Goal: Task Accomplishment & Management: Manage account settings

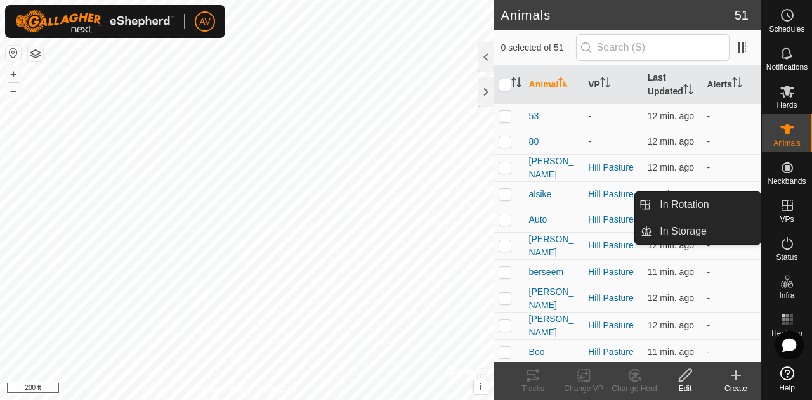
click at [781, 214] on es-virtualpaddocks-svg-icon at bounding box center [786, 205] width 23 height 20
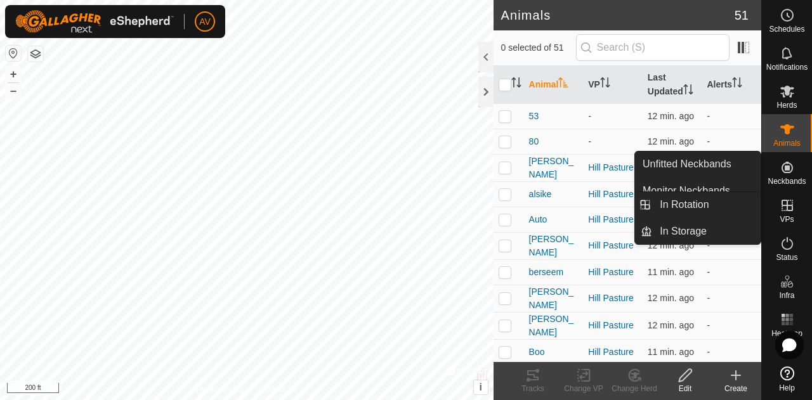
click at [782, 205] on icon at bounding box center [786, 205] width 11 height 11
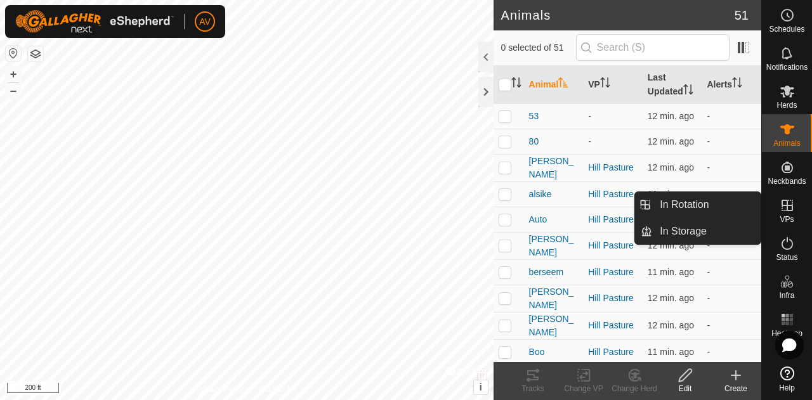
click at [785, 212] on icon at bounding box center [786, 205] width 15 height 15
click at [689, 207] on link "In Rotation" at bounding box center [706, 204] width 108 height 25
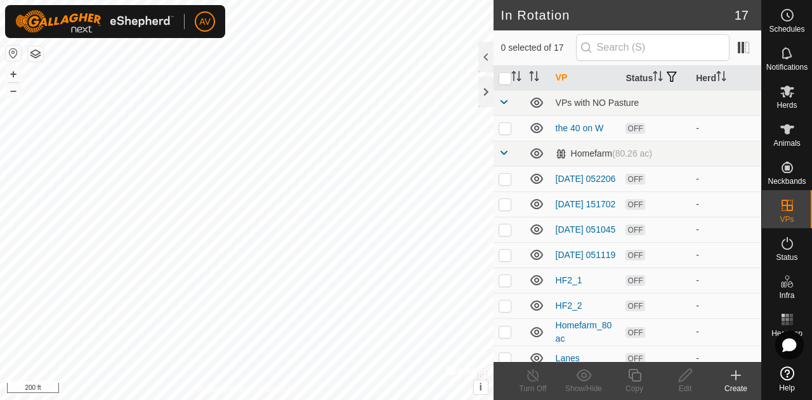
click at [736, 373] on icon at bounding box center [736, 375] width 0 height 9
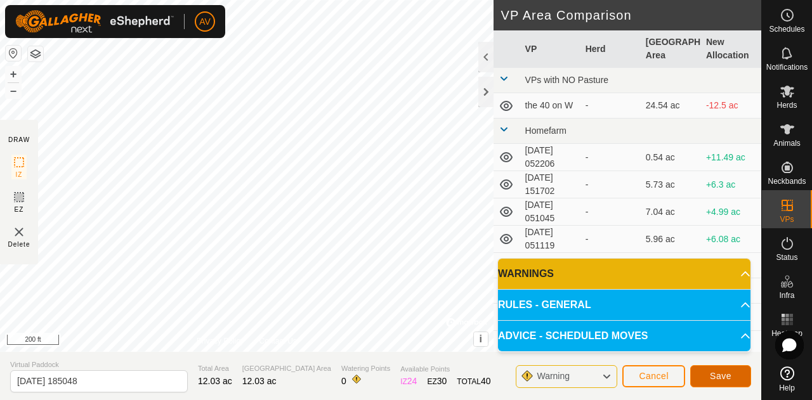
click at [719, 373] on span "Save" at bounding box center [721, 376] width 22 height 10
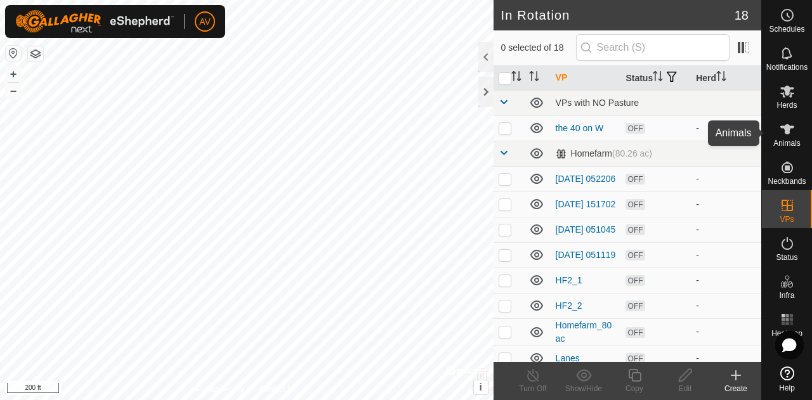
drag, startPoint x: 798, startPoint y: 131, endPoint x: 794, endPoint y: 107, distance: 24.4
click at [798, 131] on div "Animals" at bounding box center [787, 133] width 50 height 38
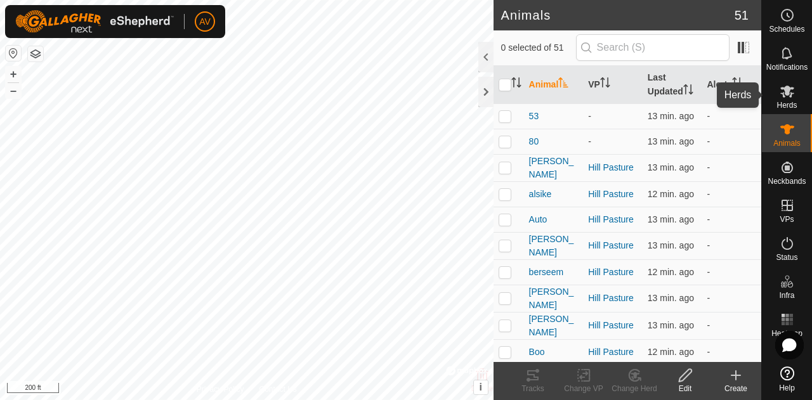
click at [791, 93] on icon at bounding box center [787, 92] width 14 height 12
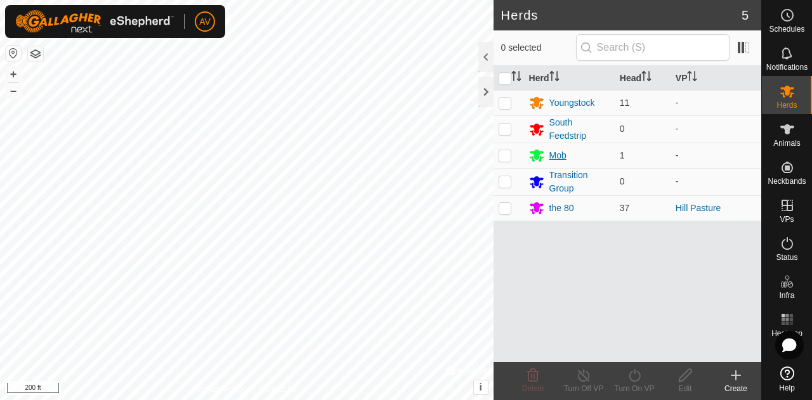
click at [555, 155] on div "Mob" at bounding box center [557, 155] width 17 height 13
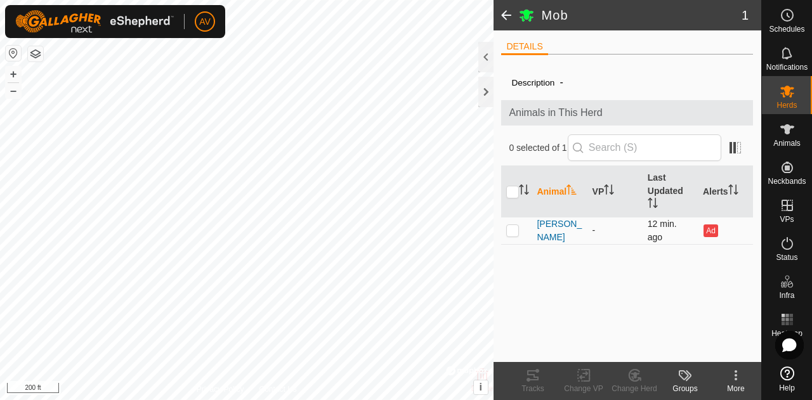
click at [505, 233] on td at bounding box center [516, 230] width 30 height 27
checkbox input "true"
click at [588, 379] on icon at bounding box center [586, 375] width 6 height 11
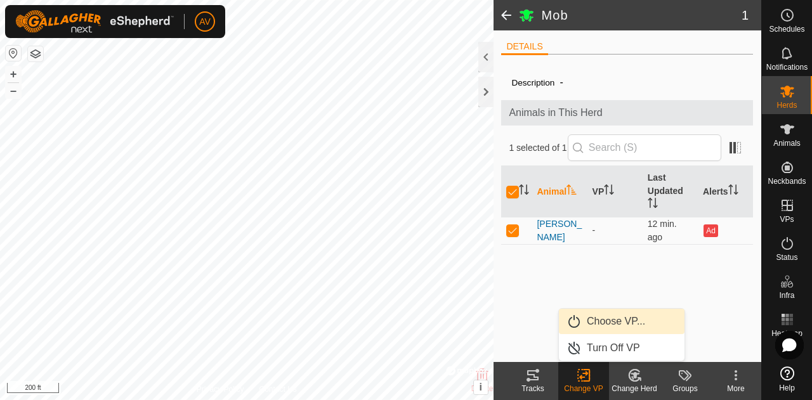
click at [596, 327] on link "Choose VP..." at bounding box center [622, 321] width 126 height 25
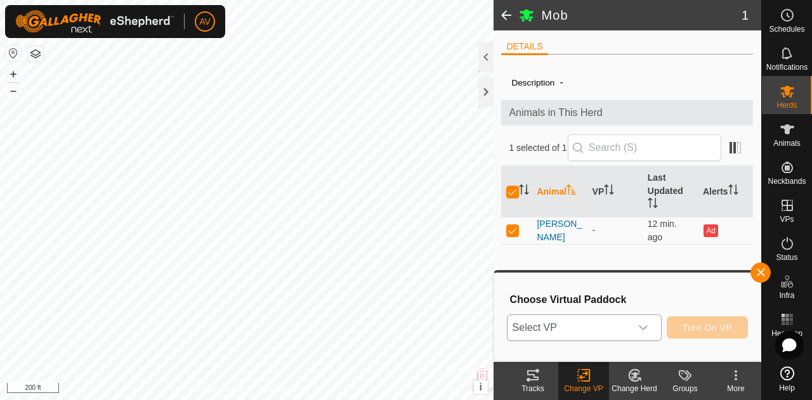
click at [600, 324] on span "Select VP" at bounding box center [568, 327] width 123 height 25
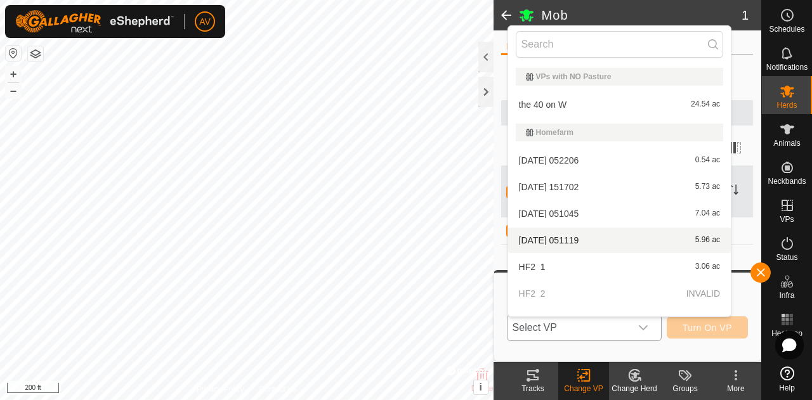
scroll to position [312, 0]
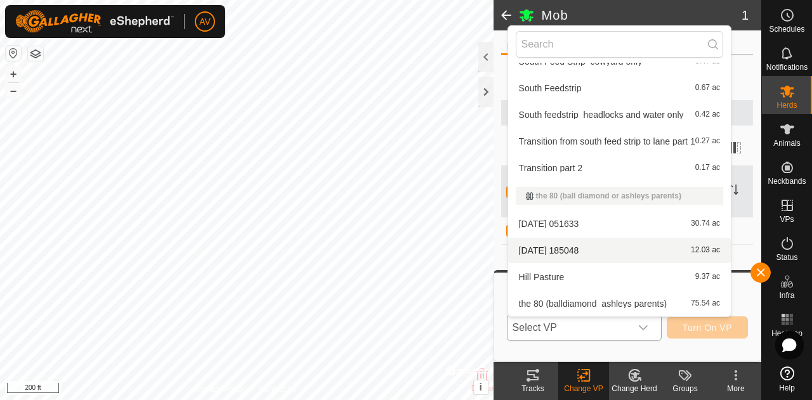
click at [595, 244] on li "[DATE] 185048 12.03 ac" at bounding box center [619, 250] width 223 height 25
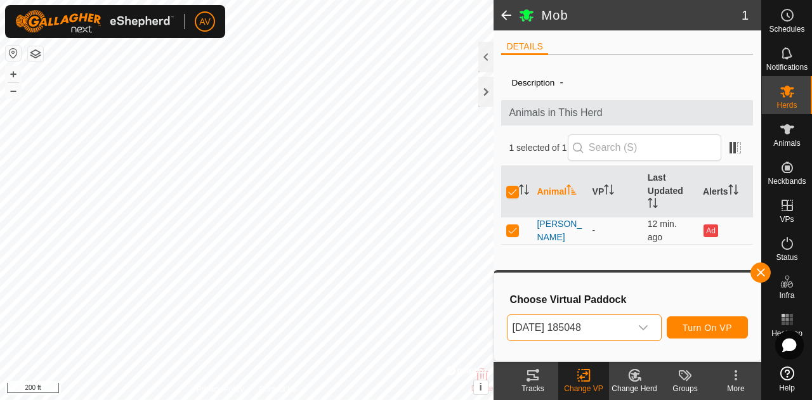
click at [630, 384] on div "Change Herd" at bounding box center [634, 388] width 51 height 11
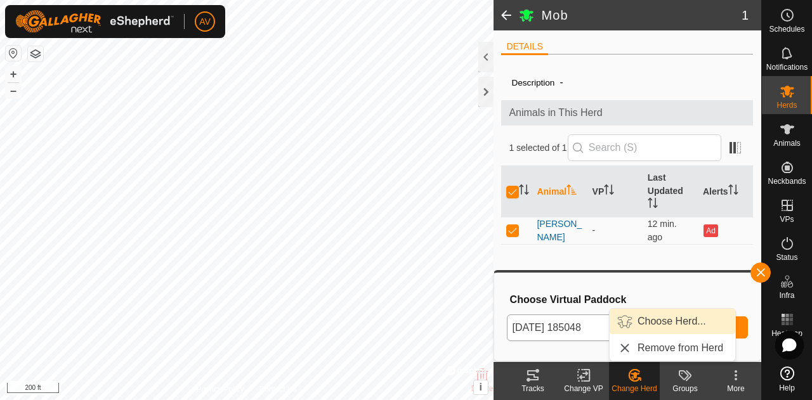
click at [665, 322] on link "Choose Herd..." at bounding box center [672, 321] width 126 height 25
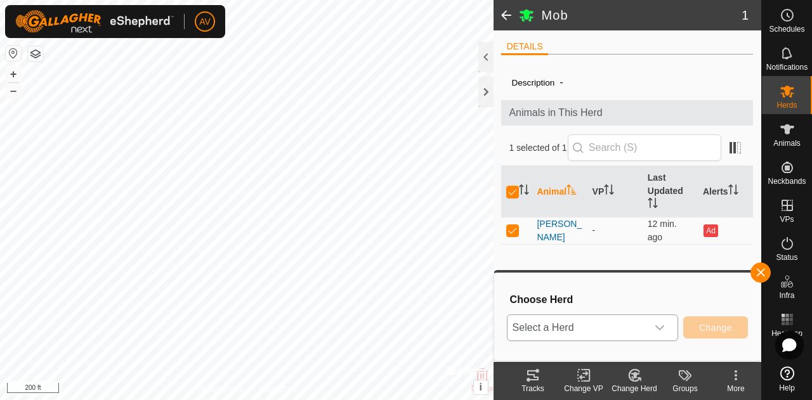
click at [662, 325] on icon "dropdown trigger" at bounding box center [659, 328] width 10 height 10
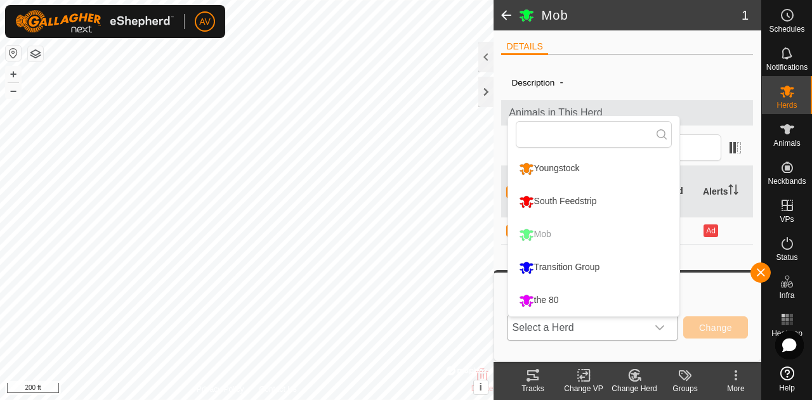
click at [626, 285] on li "the 80" at bounding box center [593, 301] width 171 height 32
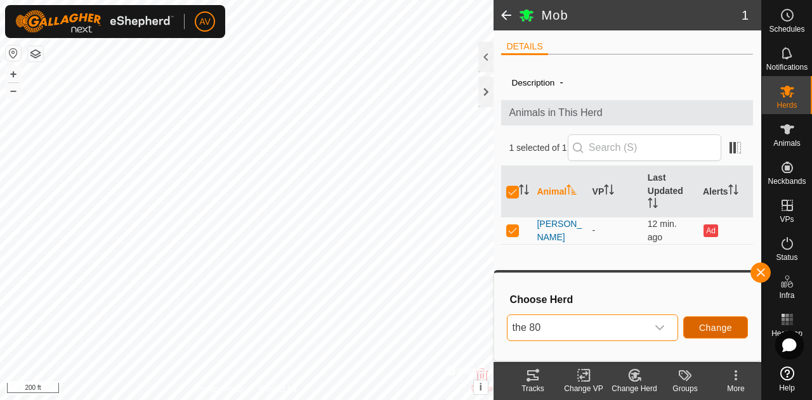
click at [722, 334] on button "Change" at bounding box center [715, 327] width 65 height 22
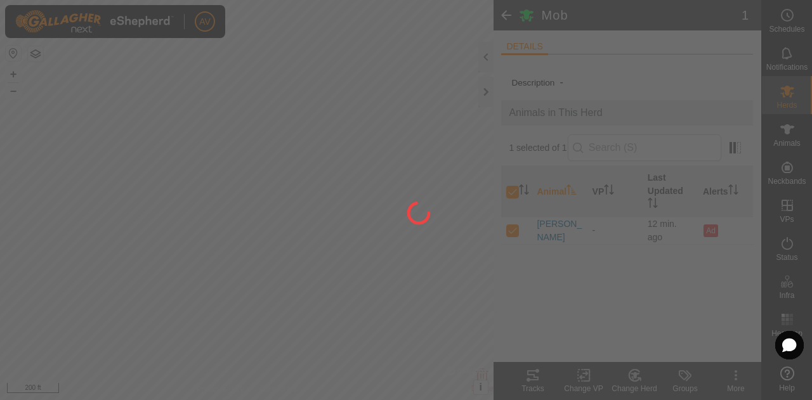
checkbox input "false"
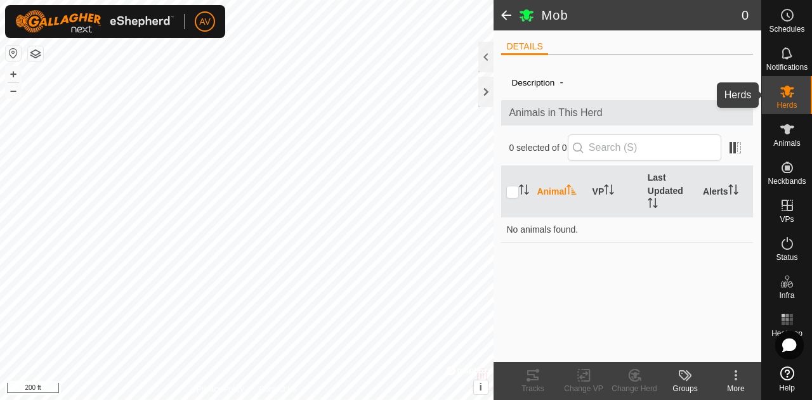
click at [785, 94] on icon at bounding box center [787, 92] width 14 height 12
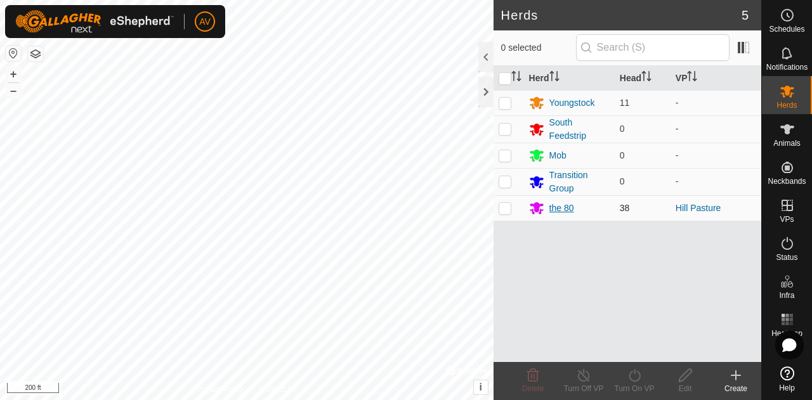
click at [569, 206] on div "the 80" at bounding box center [561, 208] width 25 height 13
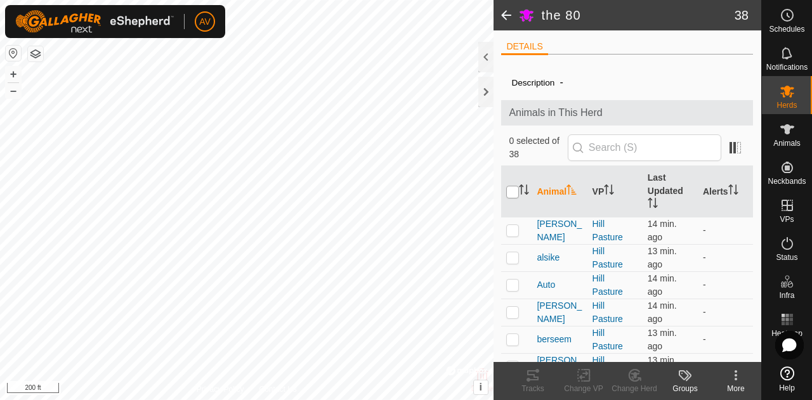
click at [513, 189] on input "checkbox" at bounding box center [512, 192] width 13 height 13
checkbox input "true"
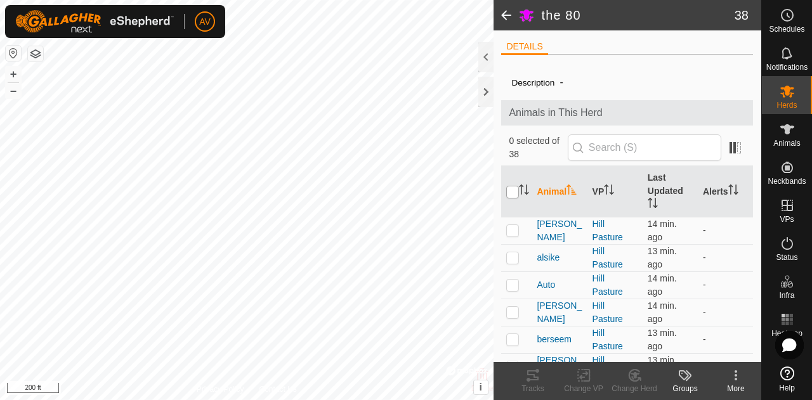
checkbox input "true"
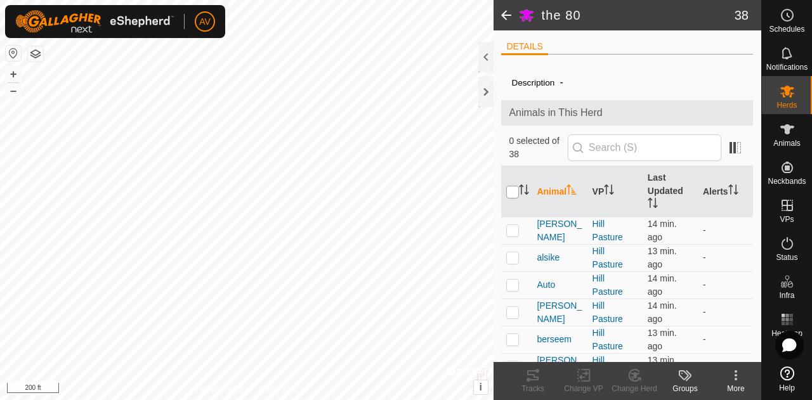
checkbox input "true"
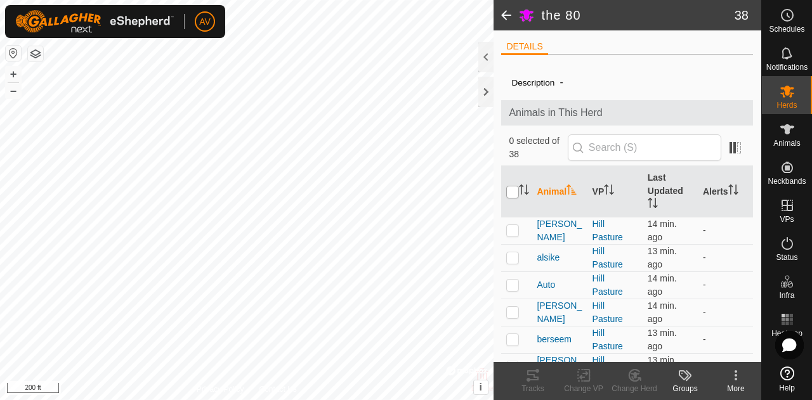
checkbox input "true"
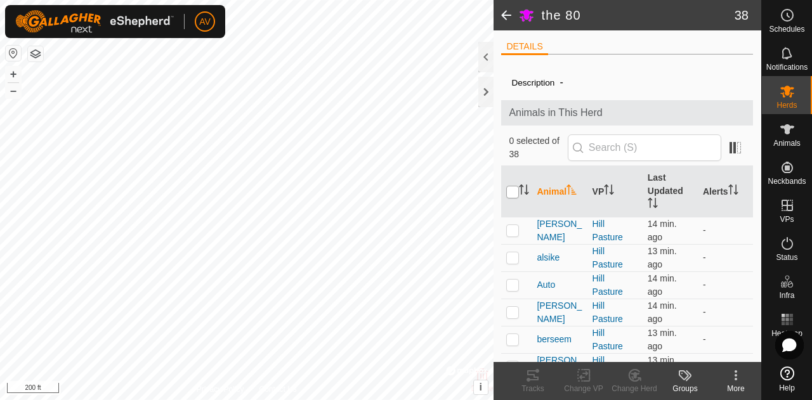
checkbox input "true"
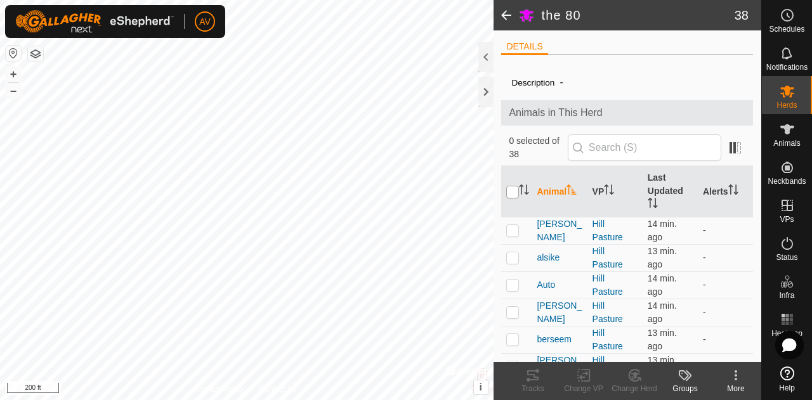
checkbox input "true"
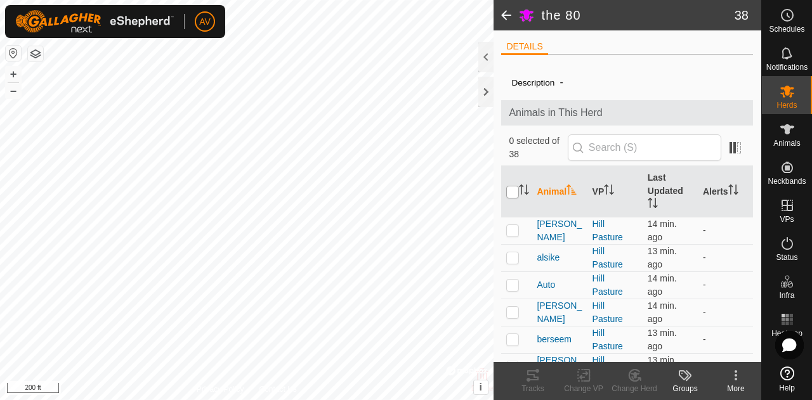
checkbox input "true"
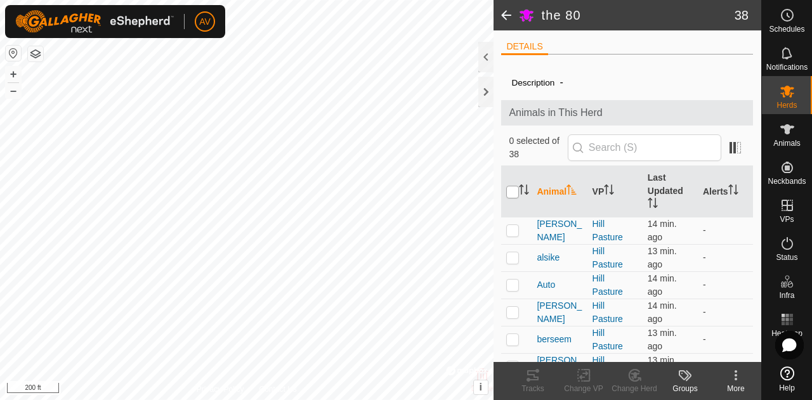
checkbox input "true"
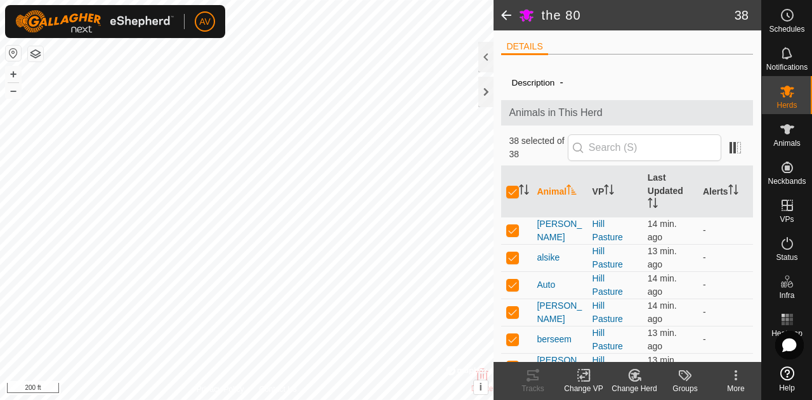
click at [642, 386] on div "Change Herd" at bounding box center [634, 388] width 51 height 11
click at [581, 388] on div "Change VP" at bounding box center [583, 388] width 51 height 11
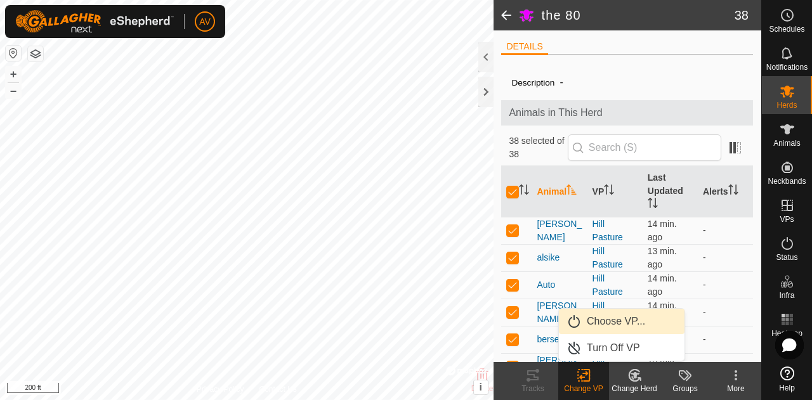
click at [606, 315] on link "Choose VP..." at bounding box center [622, 321] width 126 height 25
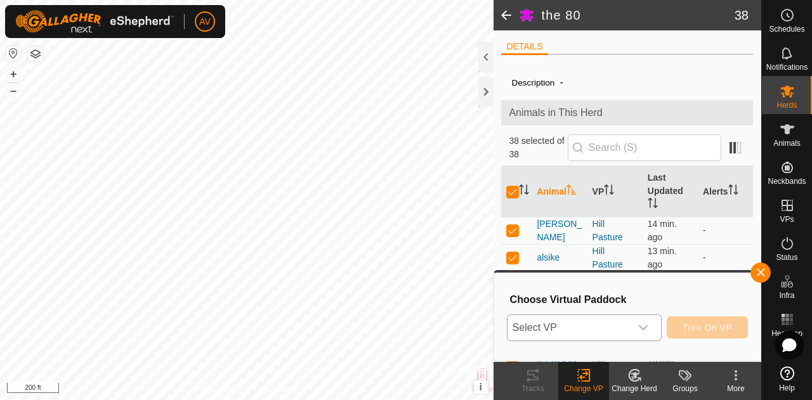
click at [619, 326] on span "Select VP" at bounding box center [568, 327] width 123 height 25
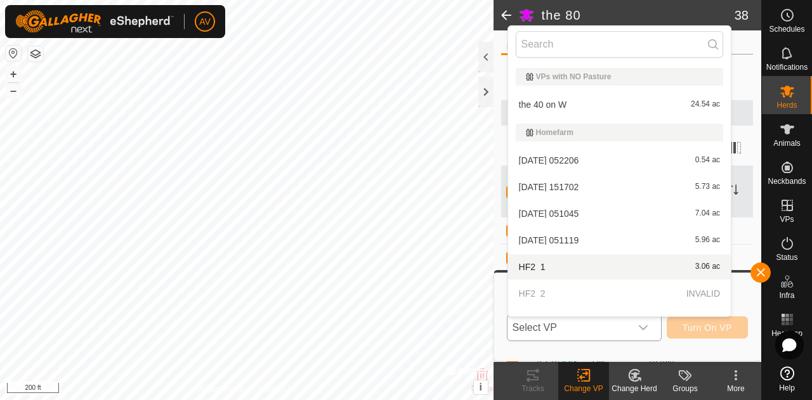
scroll to position [312, 0]
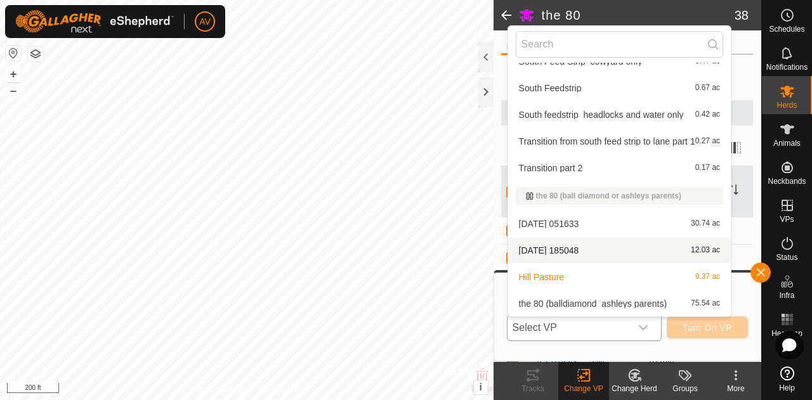
click at [595, 252] on li "[DATE] 185048 12.03 ac" at bounding box center [619, 250] width 223 height 25
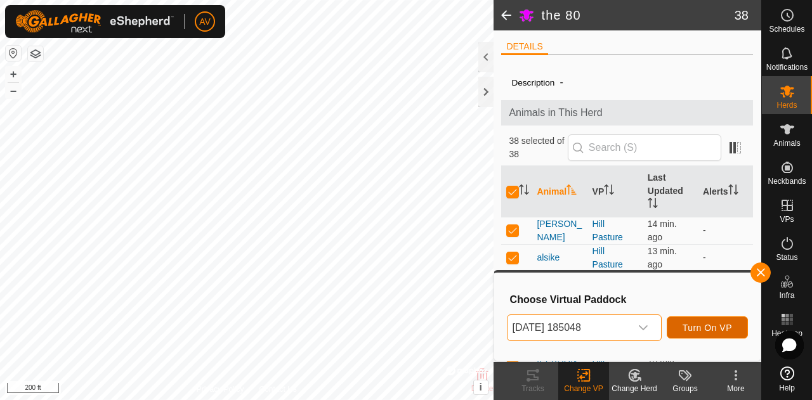
click at [708, 327] on span "Turn On VP" at bounding box center [706, 328] width 49 height 10
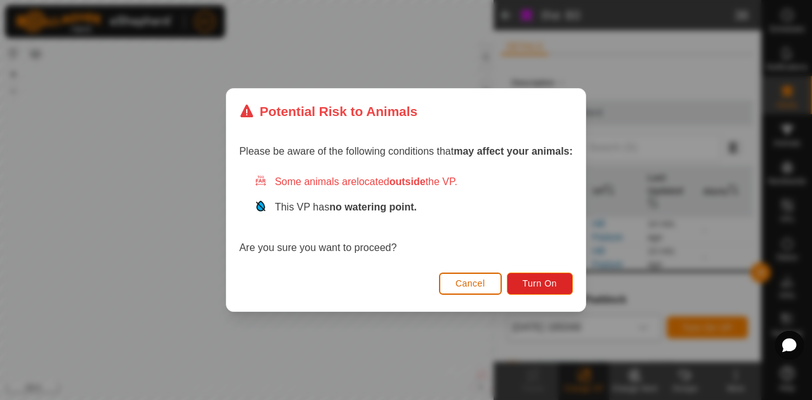
click at [481, 276] on button "Cancel" at bounding box center [470, 284] width 63 height 22
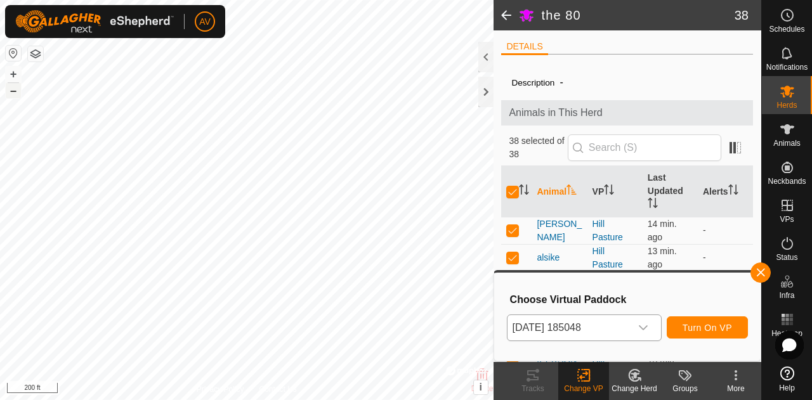
click at [14, 93] on button "–" at bounding box center [13, 90] width 15 height 15
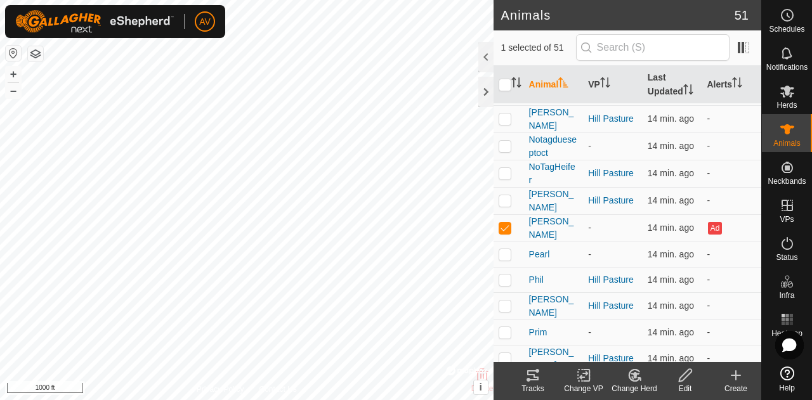
scroll to position [947, 0]
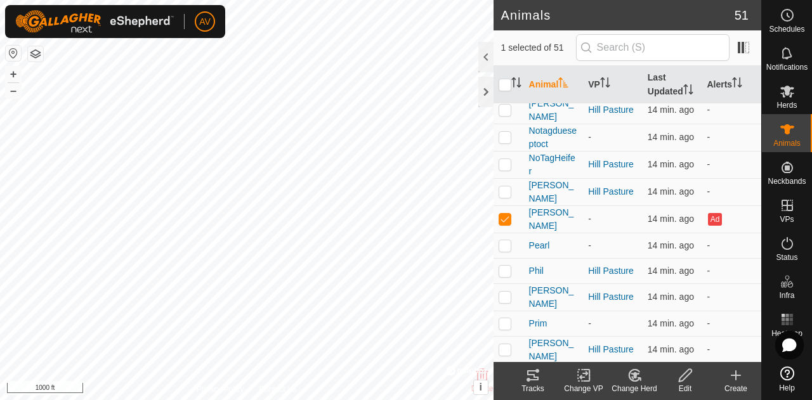
click at [632, 381] on icon at bounding box center [633, 375] width 11 height 11
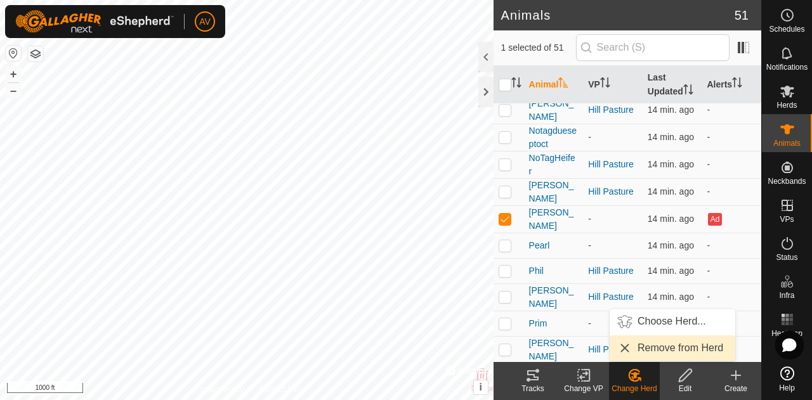
click at [659, 347] on link "Remove from Herd" at bounding box center [672, 347] width 126 height 25
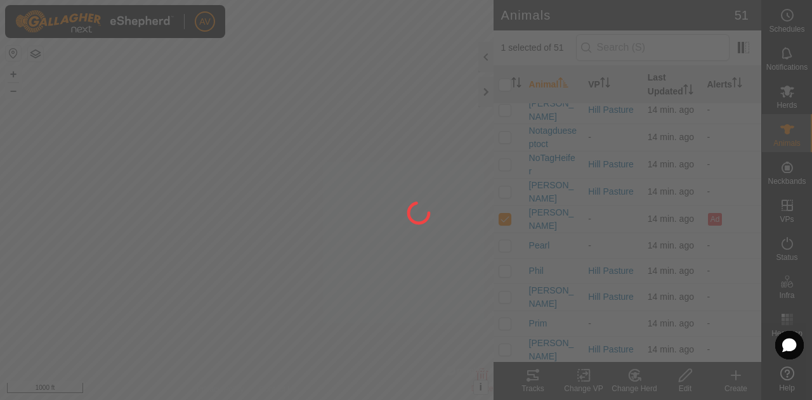
checkbox input "false"
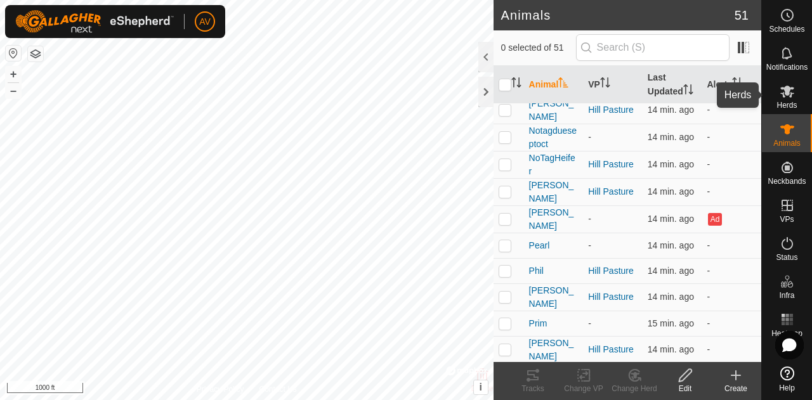
click at [786, 88] on icon at bounding box center [787, 92] width 14 height 12
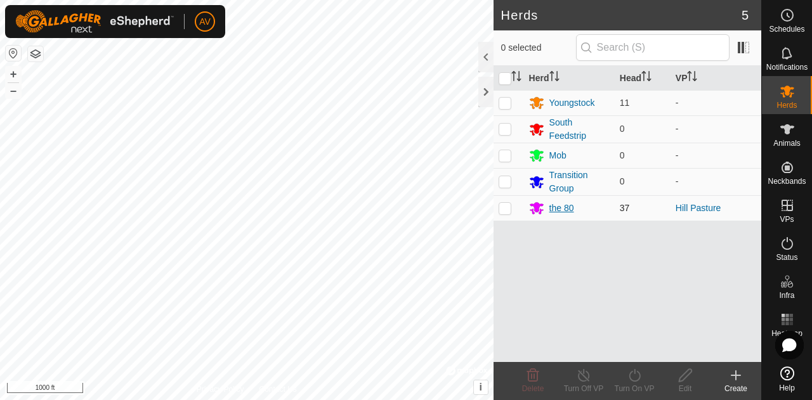
click at [572, 207] on div "the 80" at bounding box center [561, 208] width 25 height 13
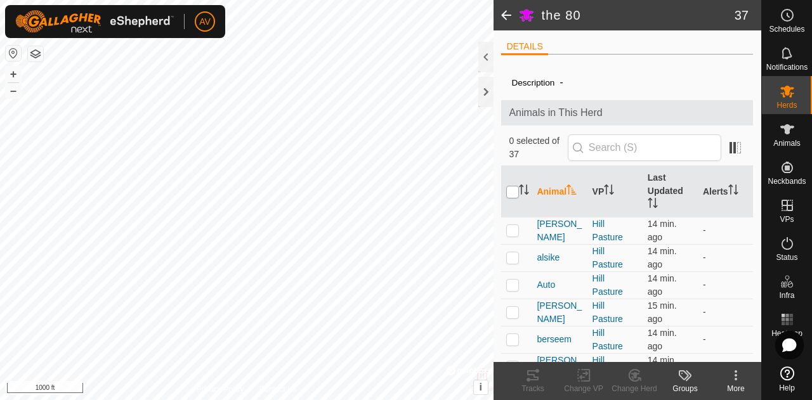
click at [510, 192] on input "checkbox" at bounding box center [512, 192] width 13 height 13
checkbox input "true"
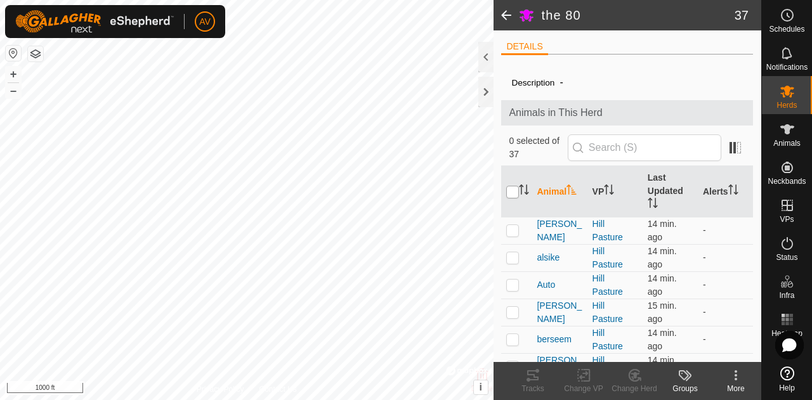
checkbox input "true"
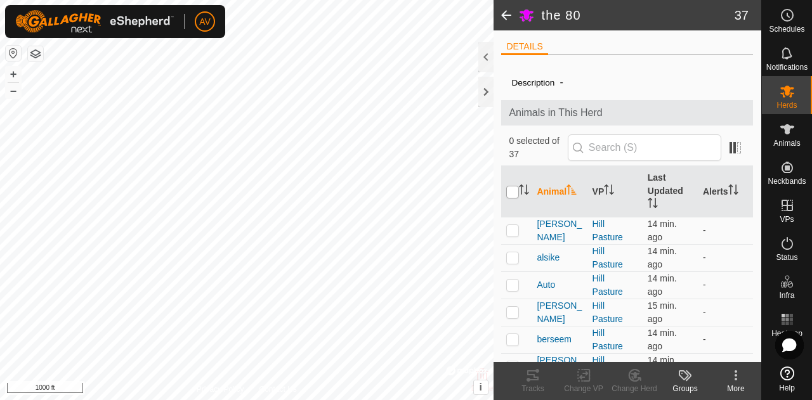
checkbox input "true"
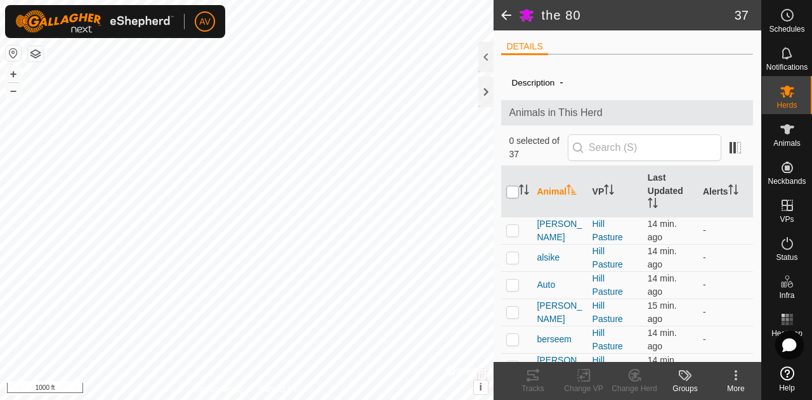
checkbox input "true"
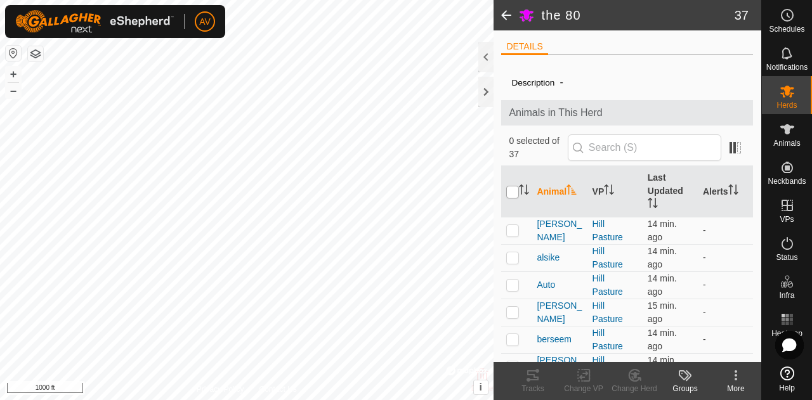
checkbox input "true"
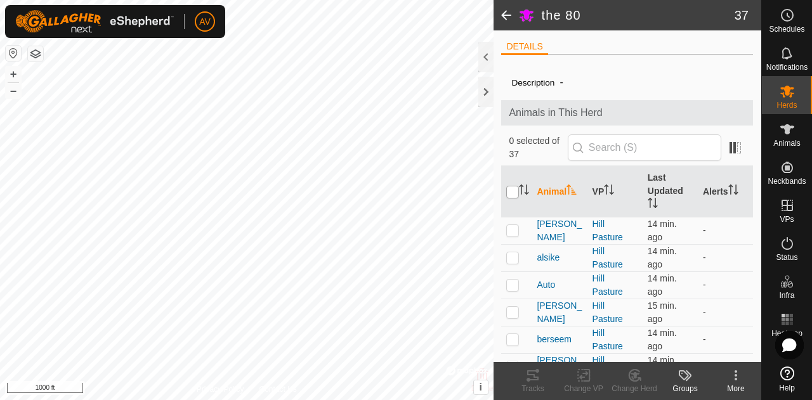
checkbox input "true"
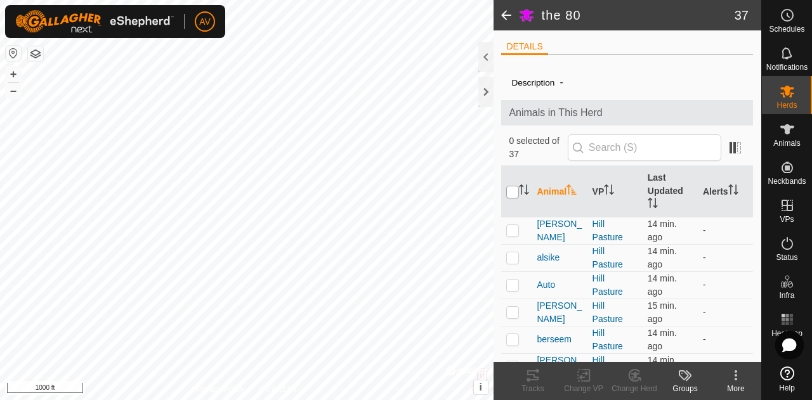
checkbox input "true"
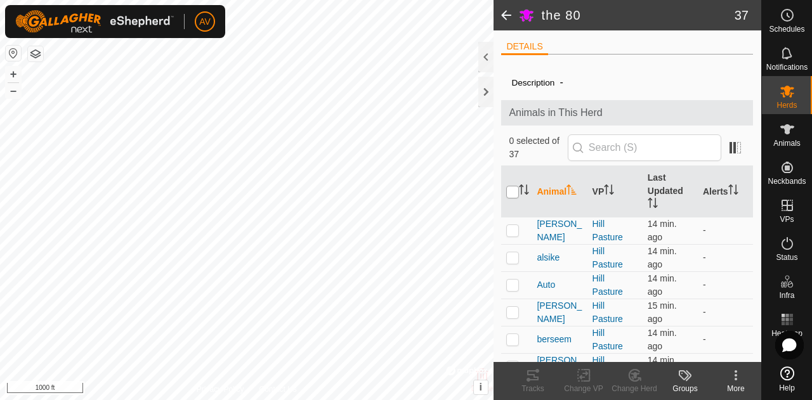
checkbox input "true"
click at [629, 389] on div "Change Herd" at bounding box center [634, 388] width 51 height 11
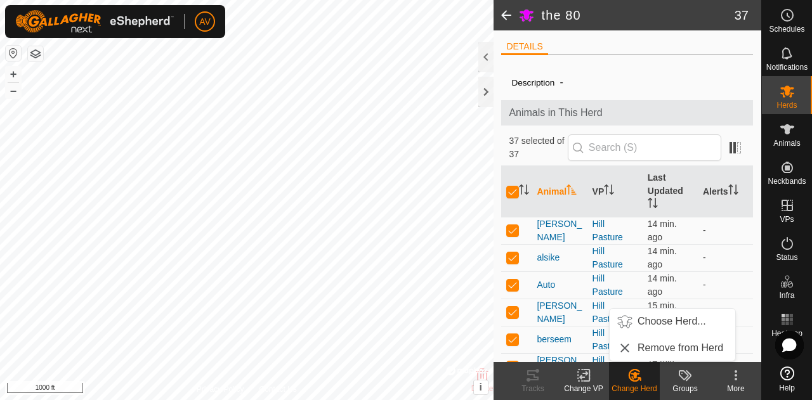
click at [595, 387] on div "Change VP" at bounding box center [583, 388] width 51 height 11
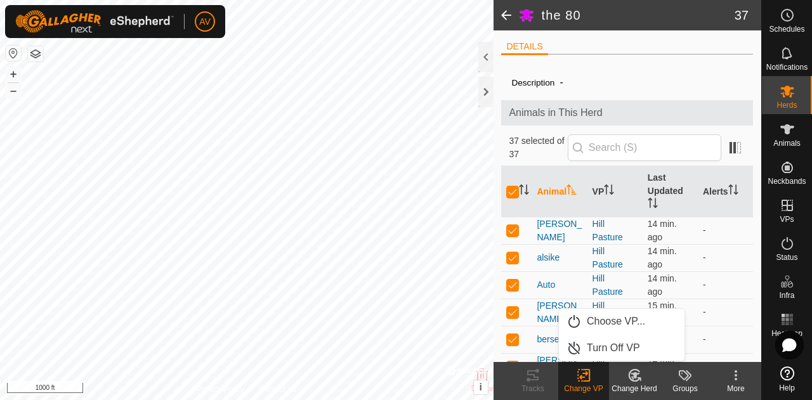
click at [631, 379] on icon at bounding box center [634, 375] width 16 height 15
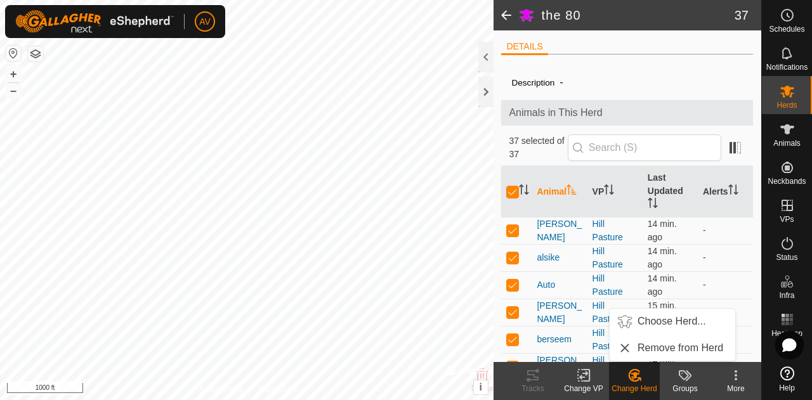
click at [597, 382] on change-vp-svg-icon at bounding box center [583, 375] width 51 height 15
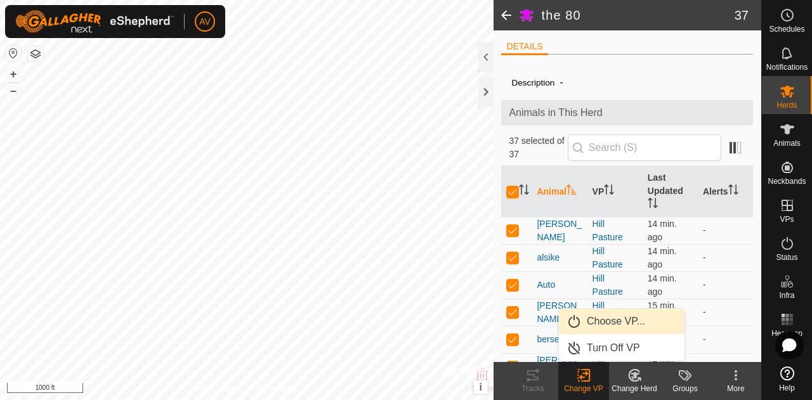
click at [618, 328] on link "Choose VP..." at bounding box center [622, 321] width 126 height 25
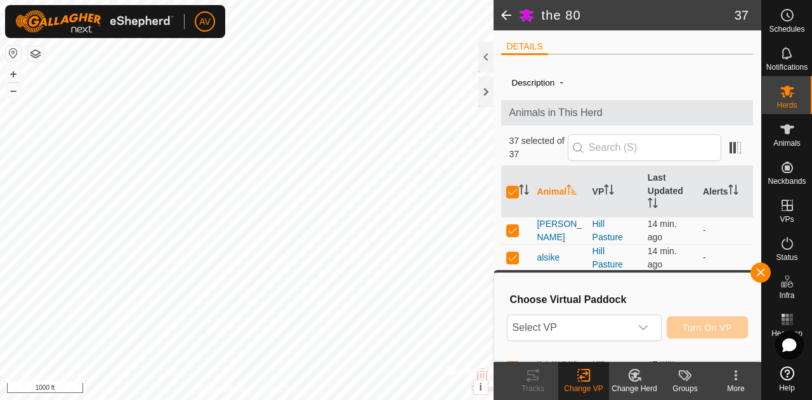
click at [618, 328] on span "Select VP" at bounding box center [568, 327] width 123 height 25
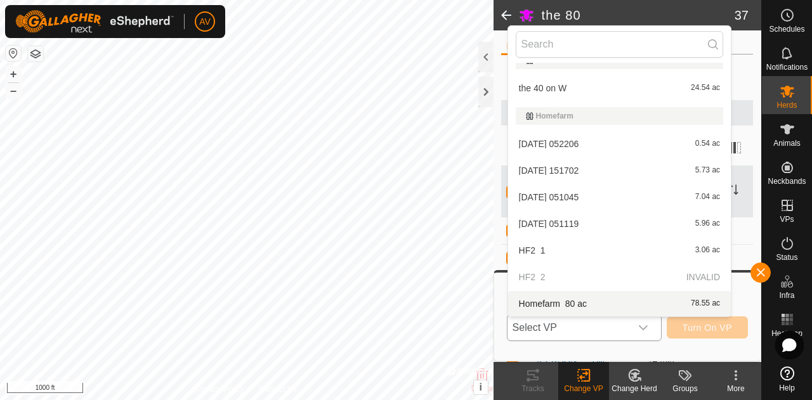
scroll to position [312, 0]
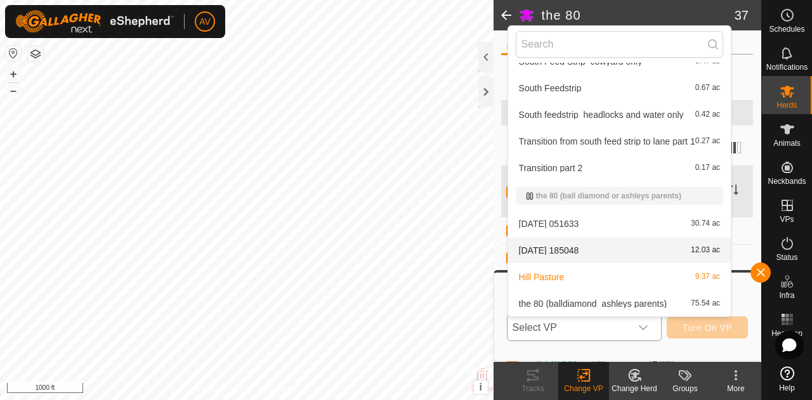
click at [593, 238] on li "[DATE] 185048 12.03 ac" at bounding box center [619, 250] width 223 height 25
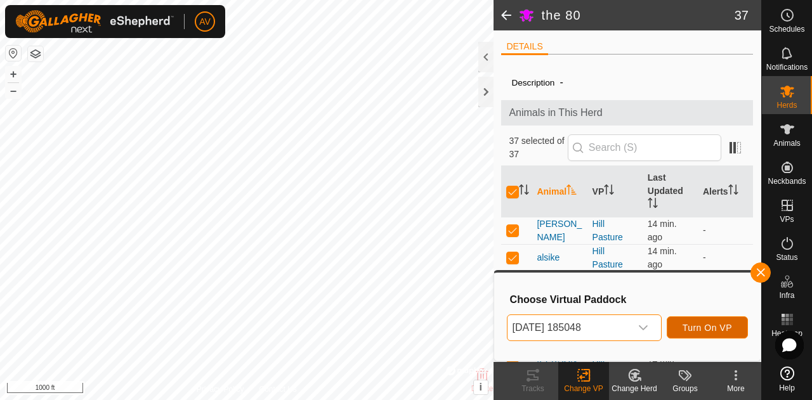
click at [710, 332] on span "Turn On VP" at bounding box center [706, 328] width 49 height 10
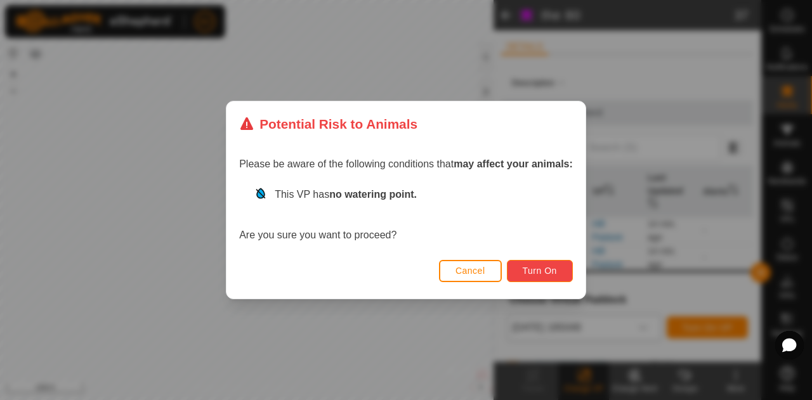
click at [531, 269] on span "Turn On" at bounding box center [539, 271] width 34 height 10
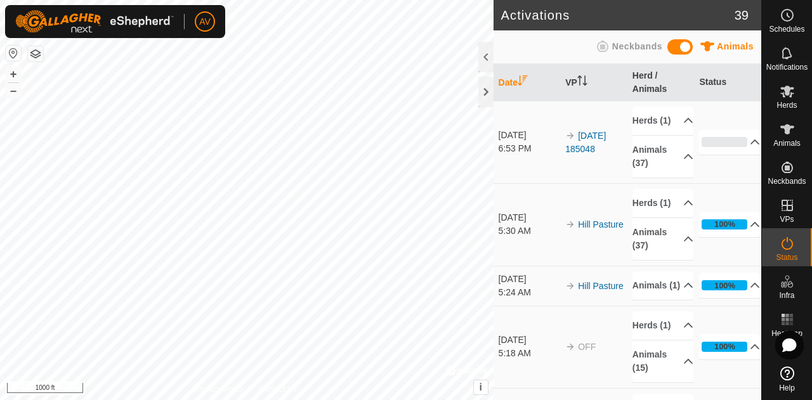
click at [26, 399] on html "AV Schedules Notifications Herds Animals Neckbands VPs Status Infra Heatmap Hel…" at bounding box center [406, 200] width 812 height 400
click at [13, 72] on button "+" at bounding box center [13, 74] width 15 height 15
click at [18, 68] on button "+" at bounding box center [13, 74] width 15 height 15
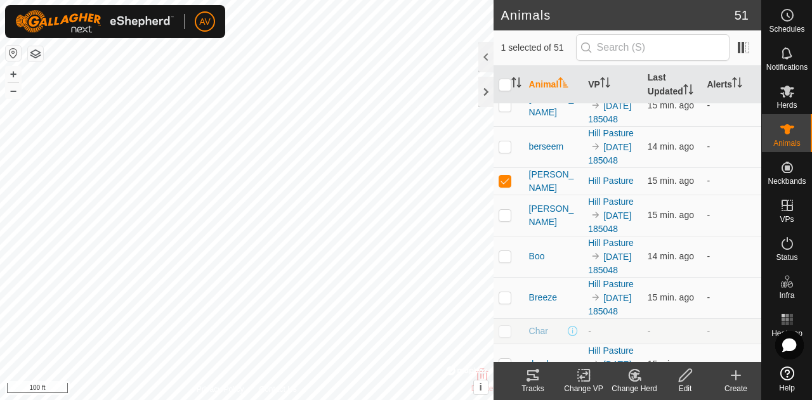
scroll to position [197, 0]
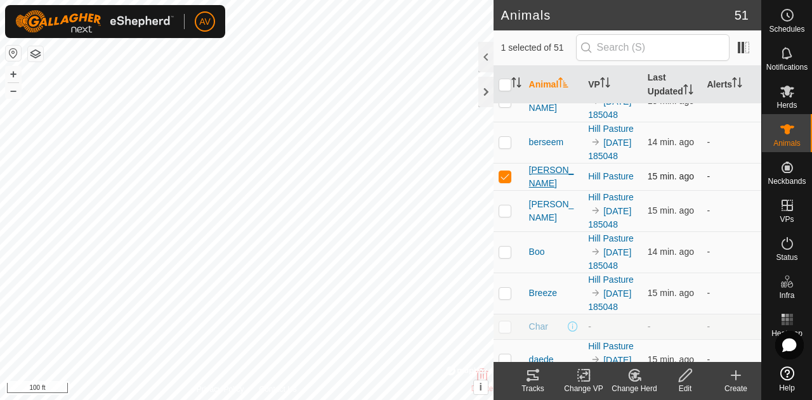
click at [543, 190] on span "[PERSON_NAME]" at bounding box center [553, 177] width 49 height 27
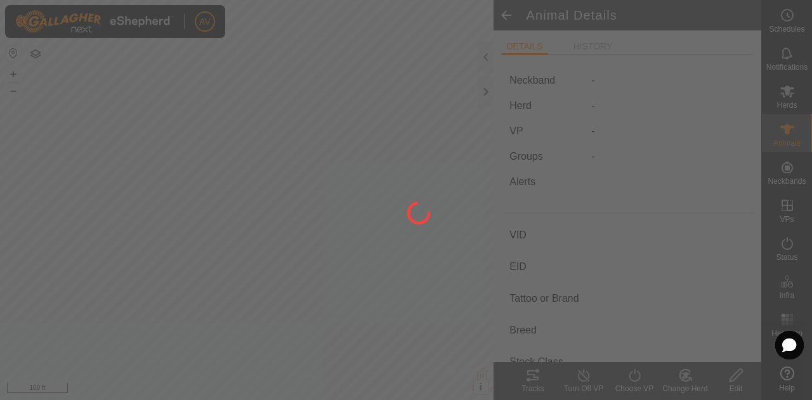
type input "[PERSON_NAME]"
type input "-"
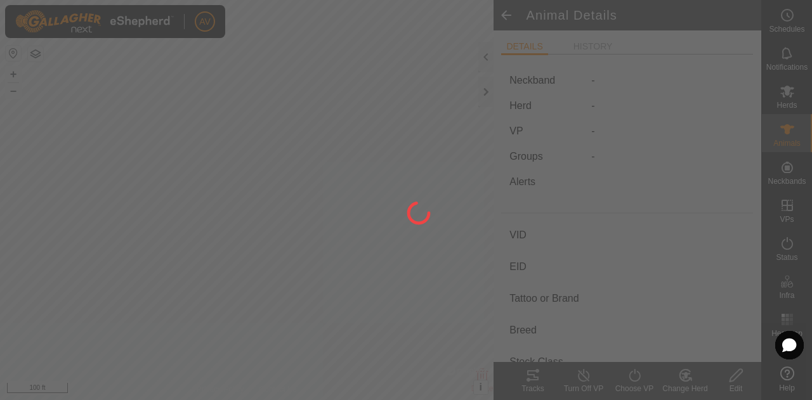
type input "-"
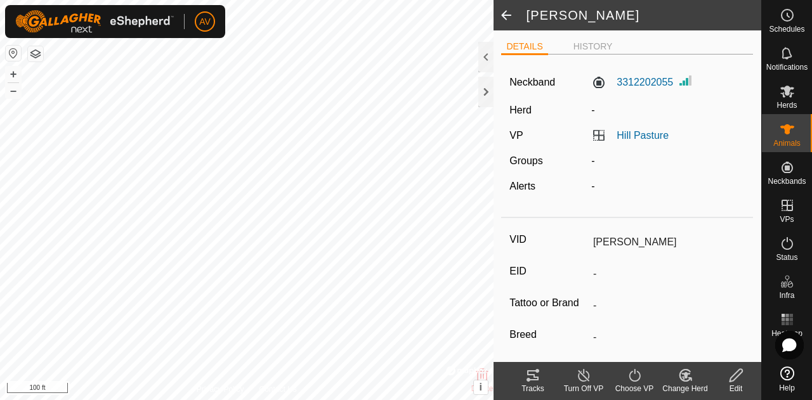
click at [676, 372] on change-mob-svg-icon at bounding box center [684, 375] width 51 height 15
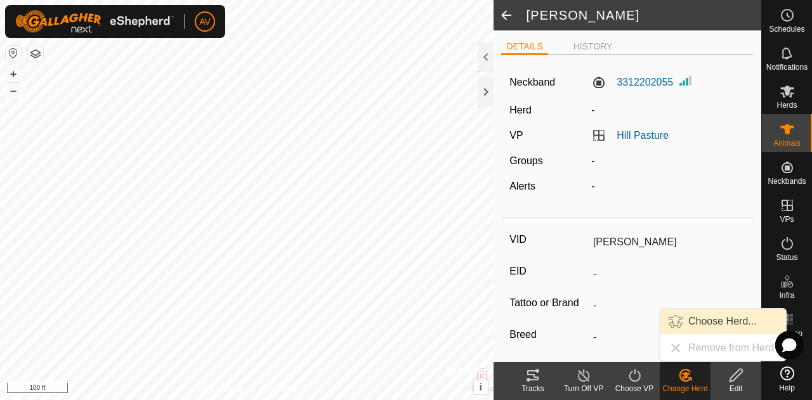
click at [708, 319] on link "Choose Herd..." at bounding box center [723, 321] width 126 height 25
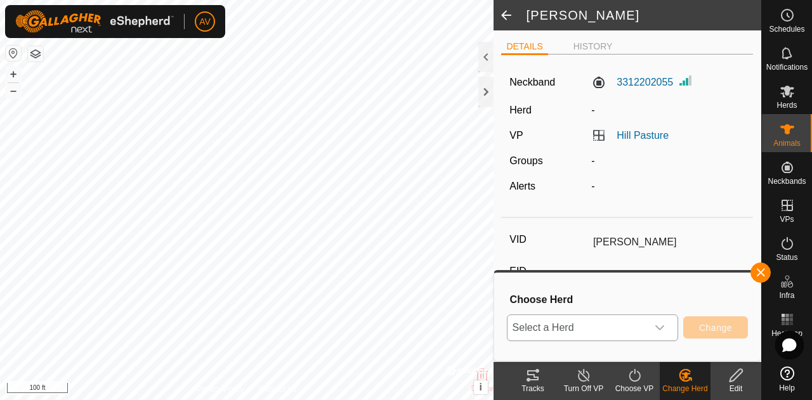
click at [666, 327] on div "dropdown trigger" at bounding box center [659, 327] width 25 height 25
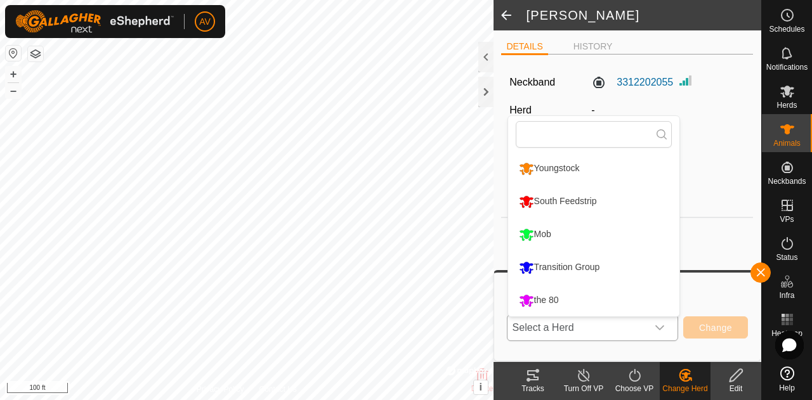
click at [644, 306] on li "the 80" at bounding box center [593, 301] width 171 height 32
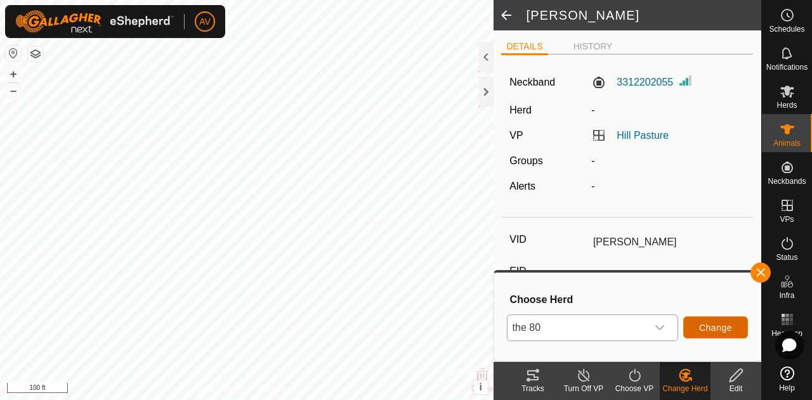
click at [720, 328] on span "Change" at bounding box center [715, 328] width 33 height 10
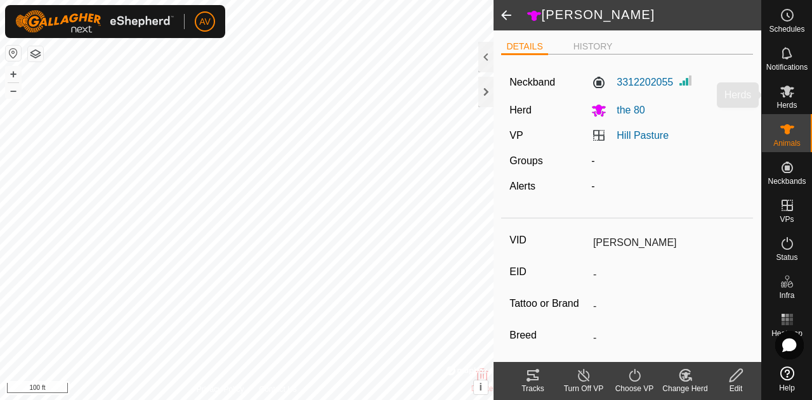
click at [794, 92] on icon at bounding box center [786, 91] width 15 height 15
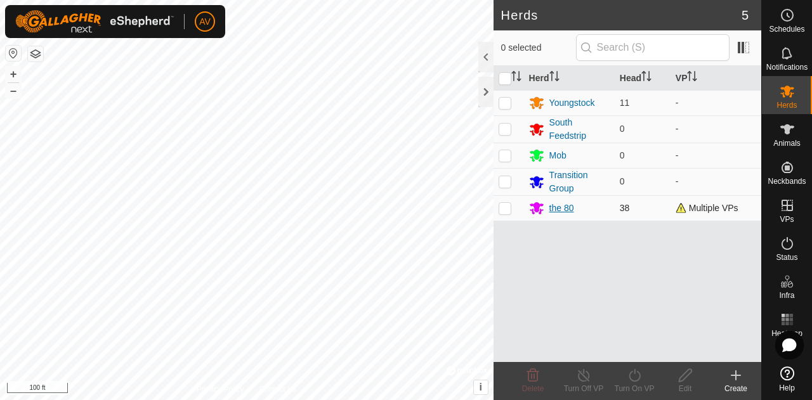
click at [566, 209] on div "the 80" at bounding box center [561, 208] width 25 height 13
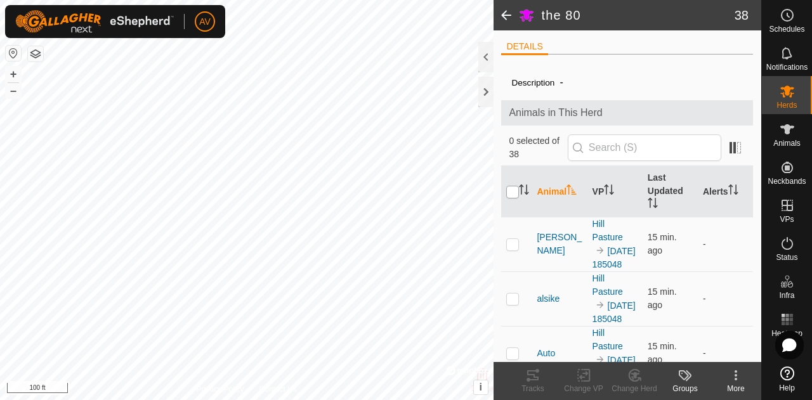
click at [509, 190] on input "checkbox" at bounding box center [512, 192] width 13 height 13
checkbox input "true"
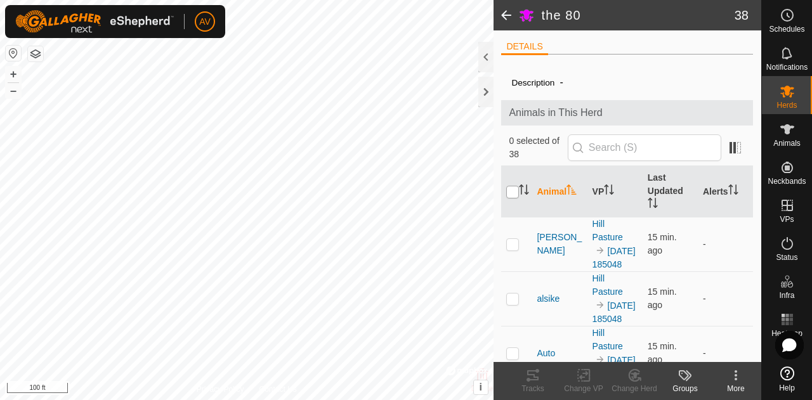
checkbox input "true"
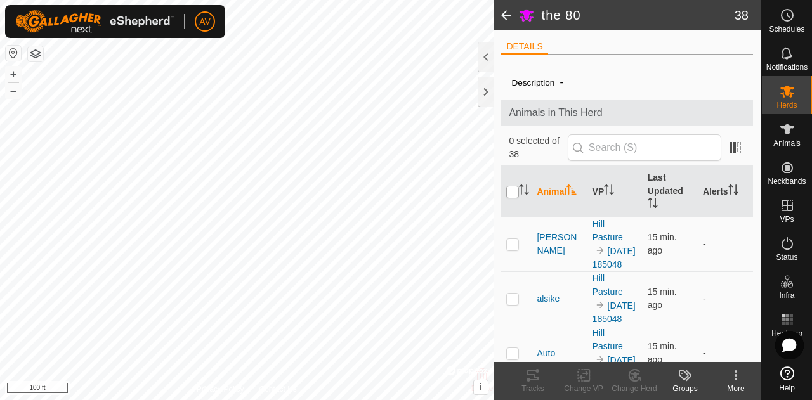
checkbox input "true"
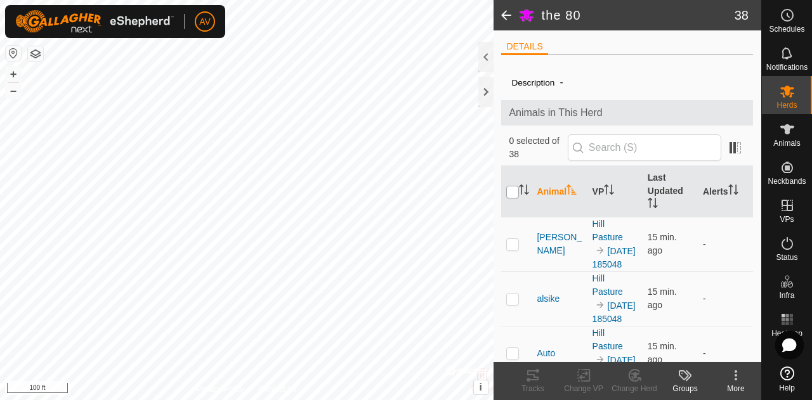
checkbox input "true"
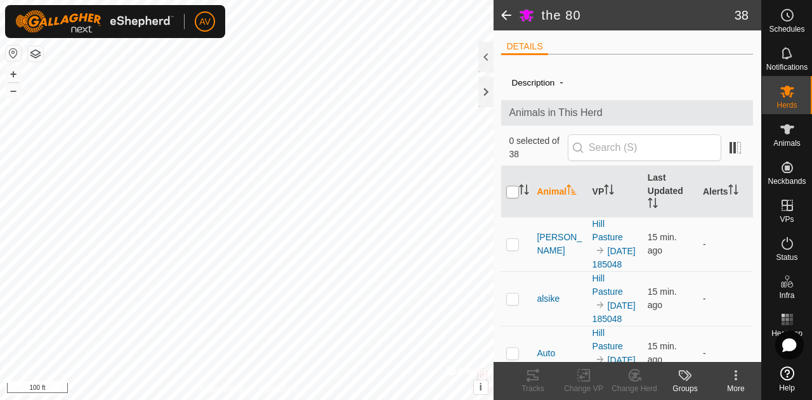
checkbox input "true"
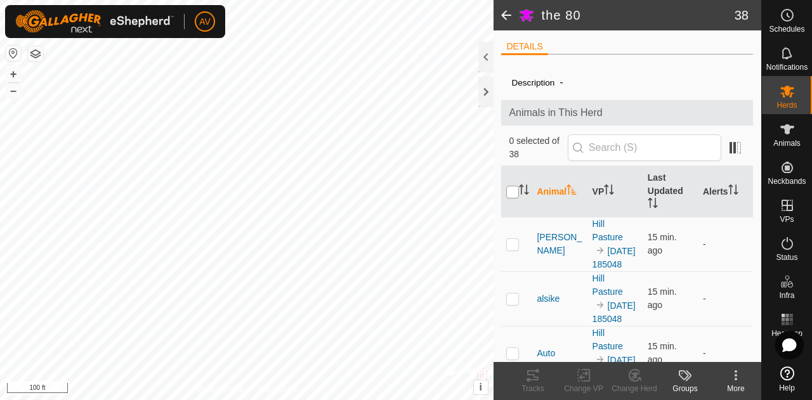
checkbox input "true"
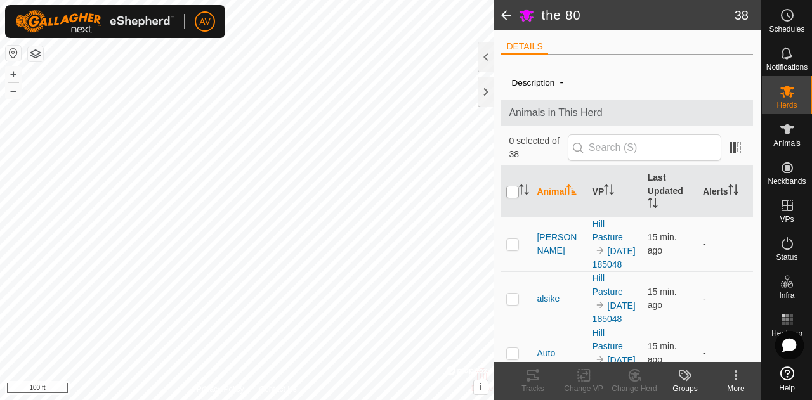
checkbox input "true"
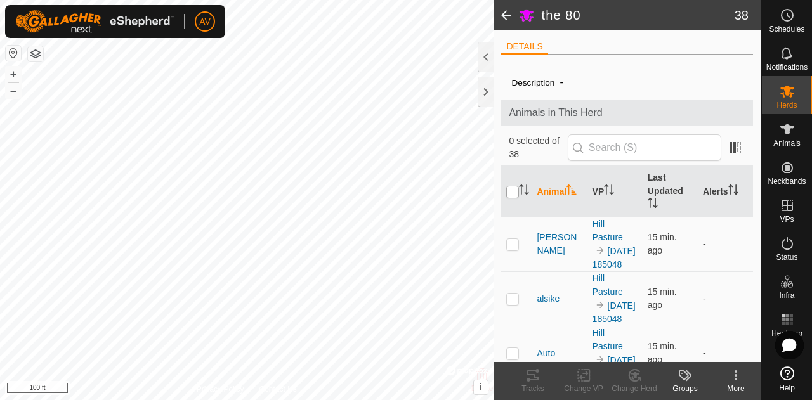
checkbox input "true"
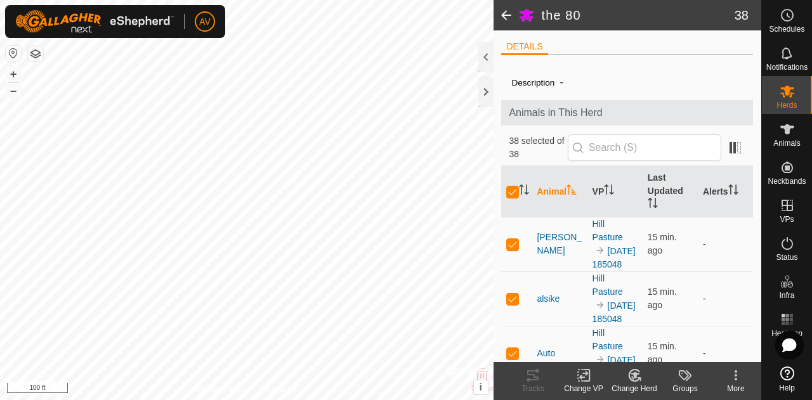
click at [639, 381] on icon at bounding box center [634, 375] width 16 height 15
click at [597, 386] on div "Change VP" at bounding box center [583, 388] width 51 height 11
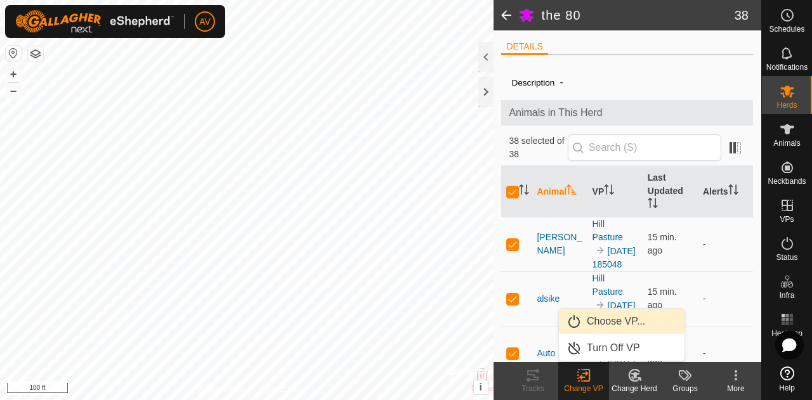
click at [607, 323] on link "Choose VP..." at bounding box center [622, 321] width 126 height 25
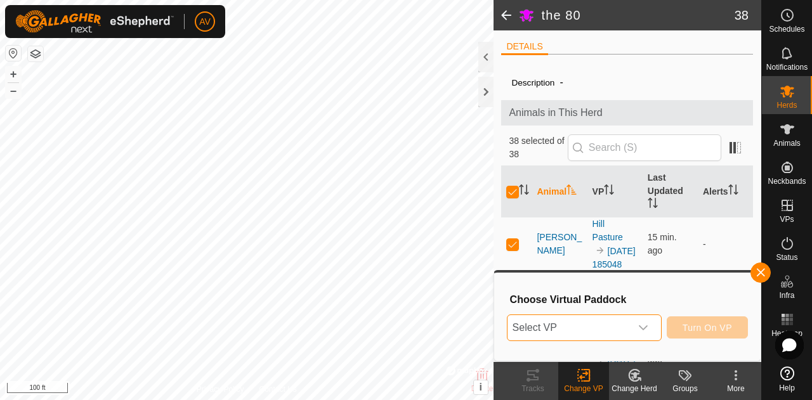
click at [607, 323] on span "Select VP" at bounding box center [568, 327] width 123 height 25
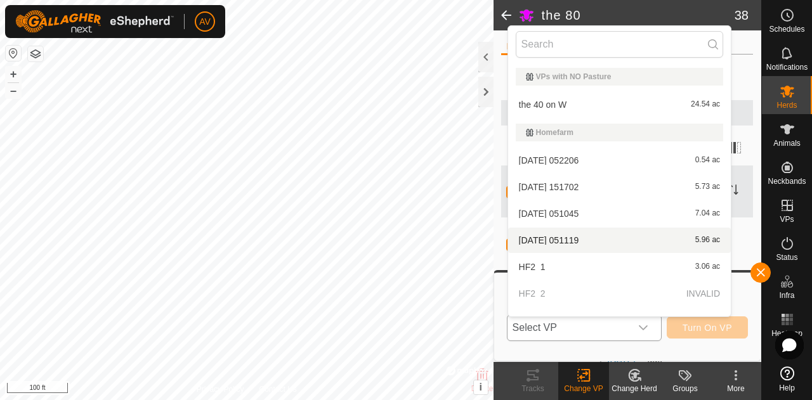
scroll to position [312, 0]
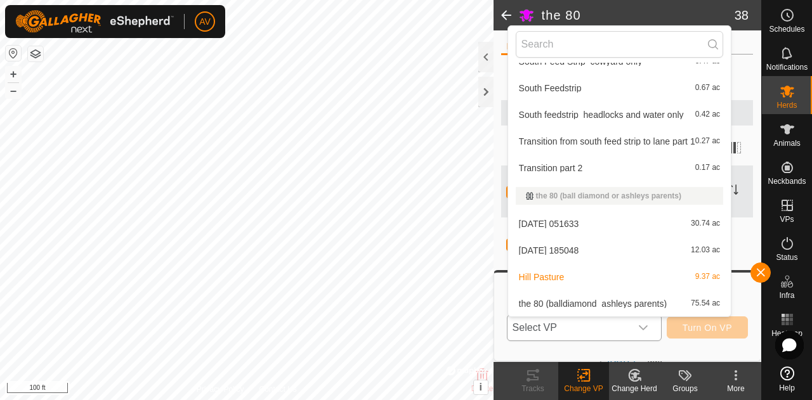
click at [615, 248] on li "[DATE] 185048 12.03 ac" at bounding box center [619, 250] width 223 height 25
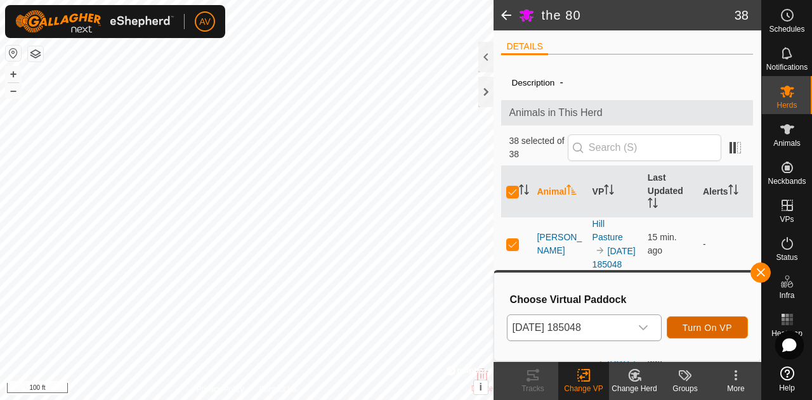
click at [720, 324] on span "Turn On VP" at bounding box center [706, 328] width 49 height 10
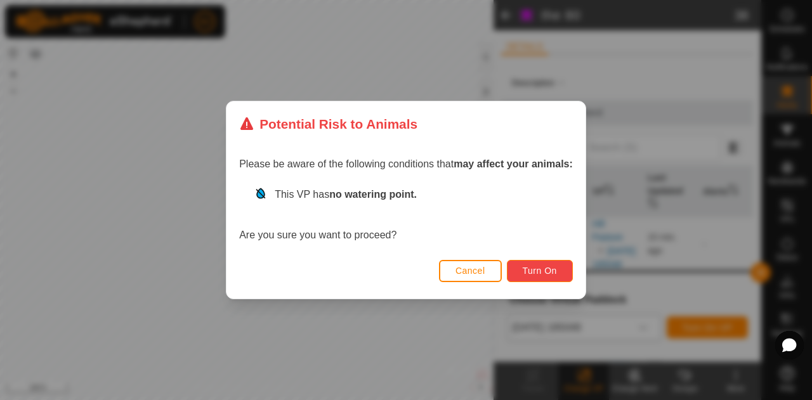
click at [533, 272] on span "Turn On" at bounding box center [539, 271] width 34 height 10
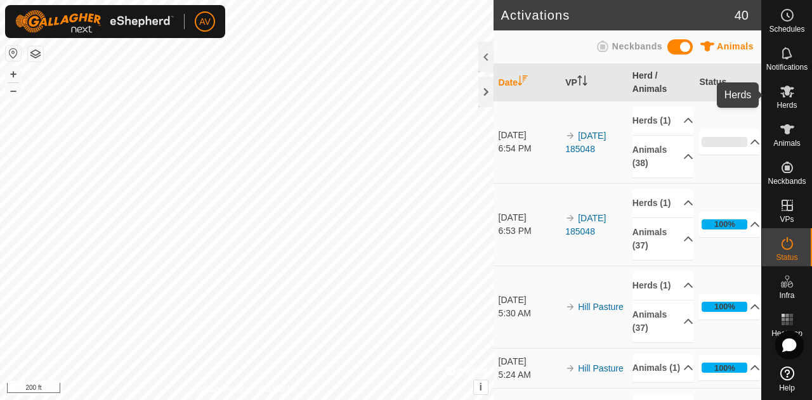
click at [790, 96] on icon at bounding box center [787, 92] width 14 height 12
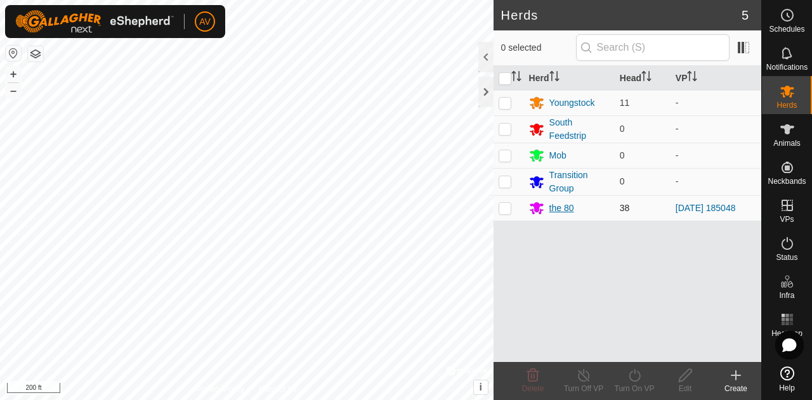
click at [569, 211] on div "the 80" at bounding box center [561, 208] width 25 height 13
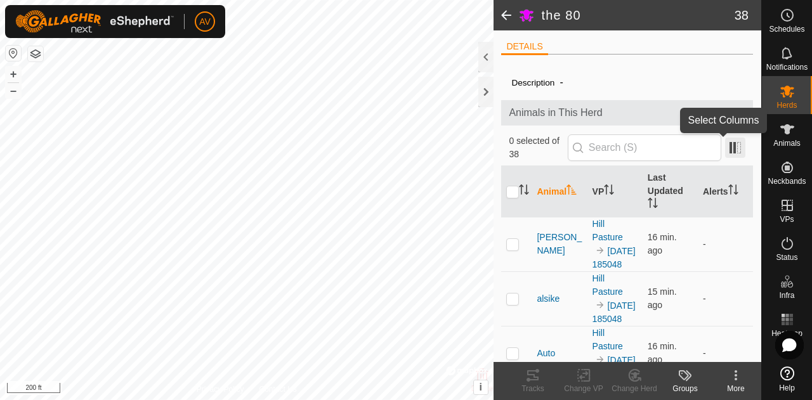
click at [725, 146] on span at bounding box center [735, 148] width 20 height 20
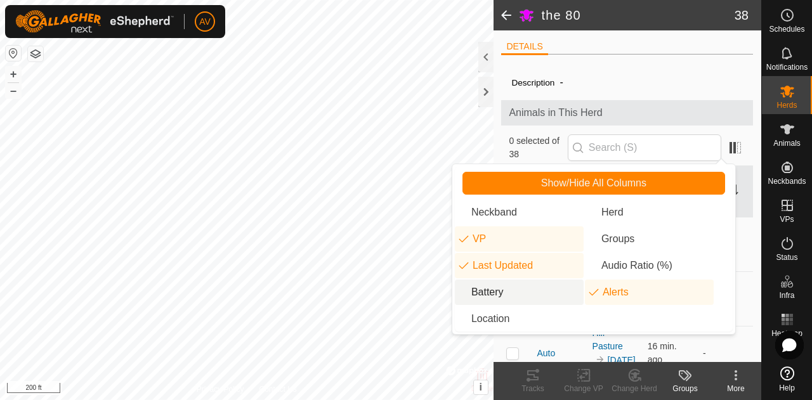
click at [498, 287] on li "Battery" at bounding box center [519, 292] width 129 height 25
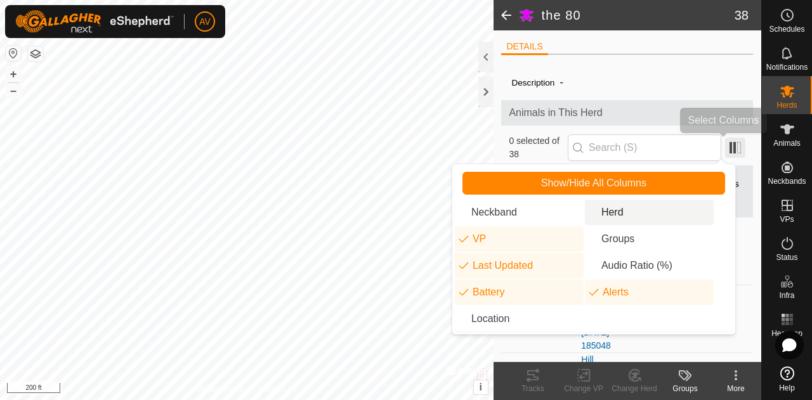
click at [725, 144] on span at bounding box center [735, 148] width 20 height 20
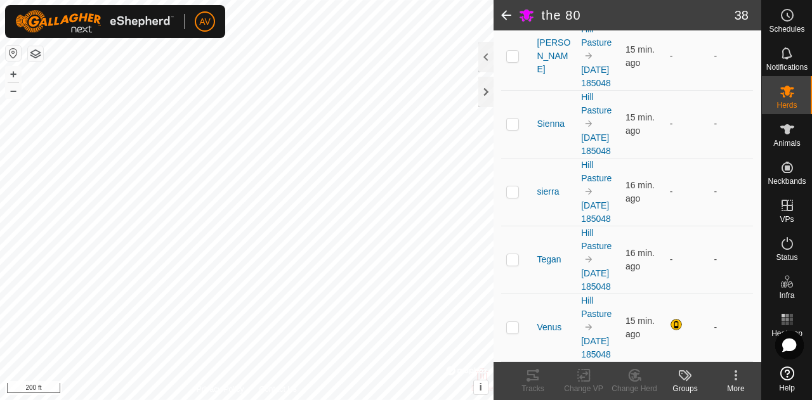
scroll to position [2922, 0]
click at [788, 320] on rect at bounding box center [786, 319] width 3 height 3
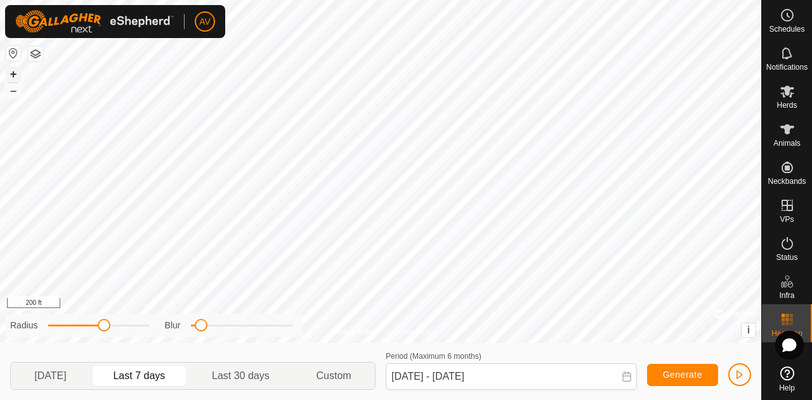
click at [15, 78] on button "+" at bounding box center [13, 74] width 15 height 15
click at [17, 92] on button "–" at bounding box center [13, 90] width 15 height 15
